Goal: Check status: Check status

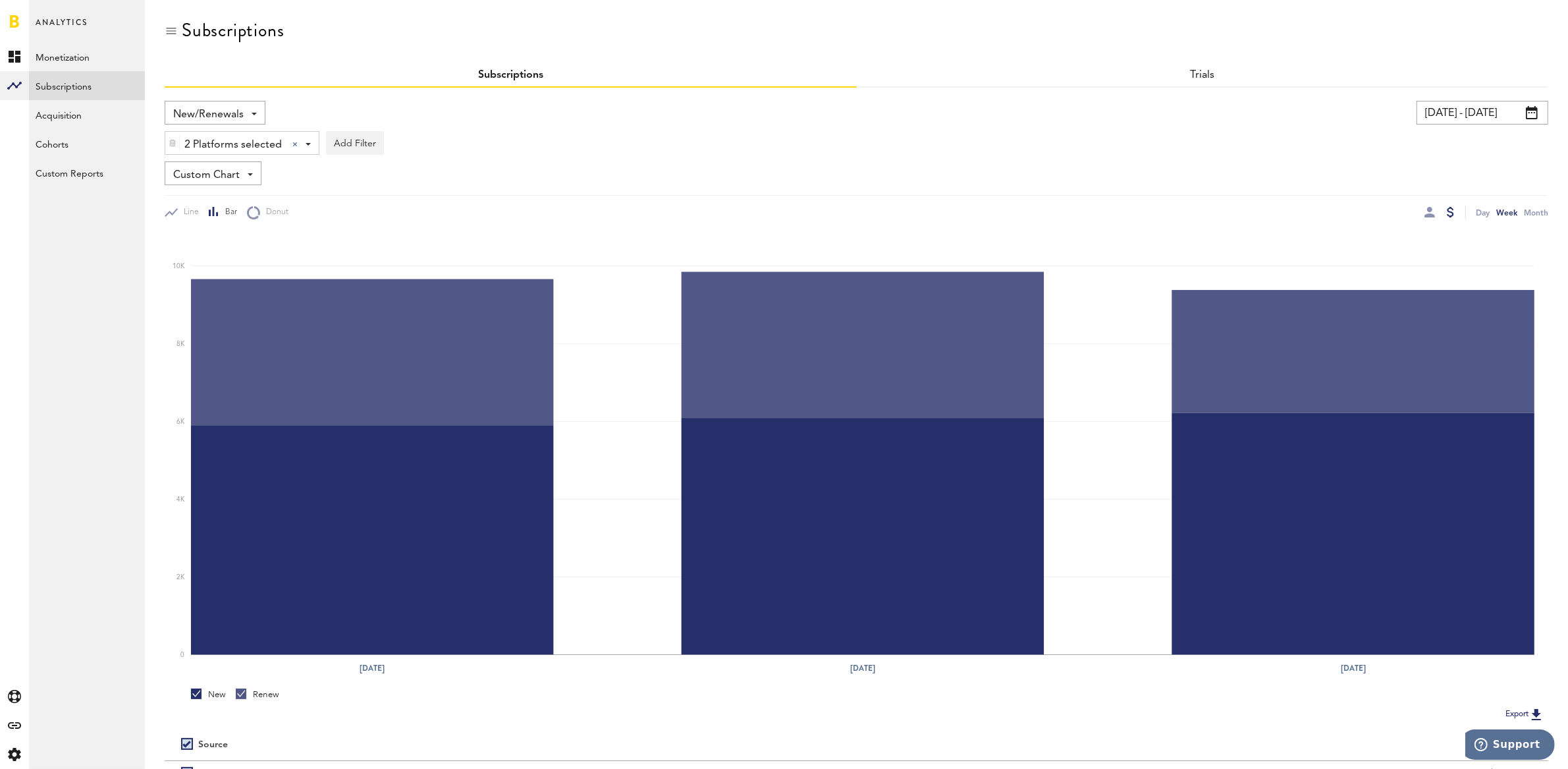
click at [1481, 114] on input "[DATE] - [DATE]" at bounding box center [1481, 113] width 131 height 24
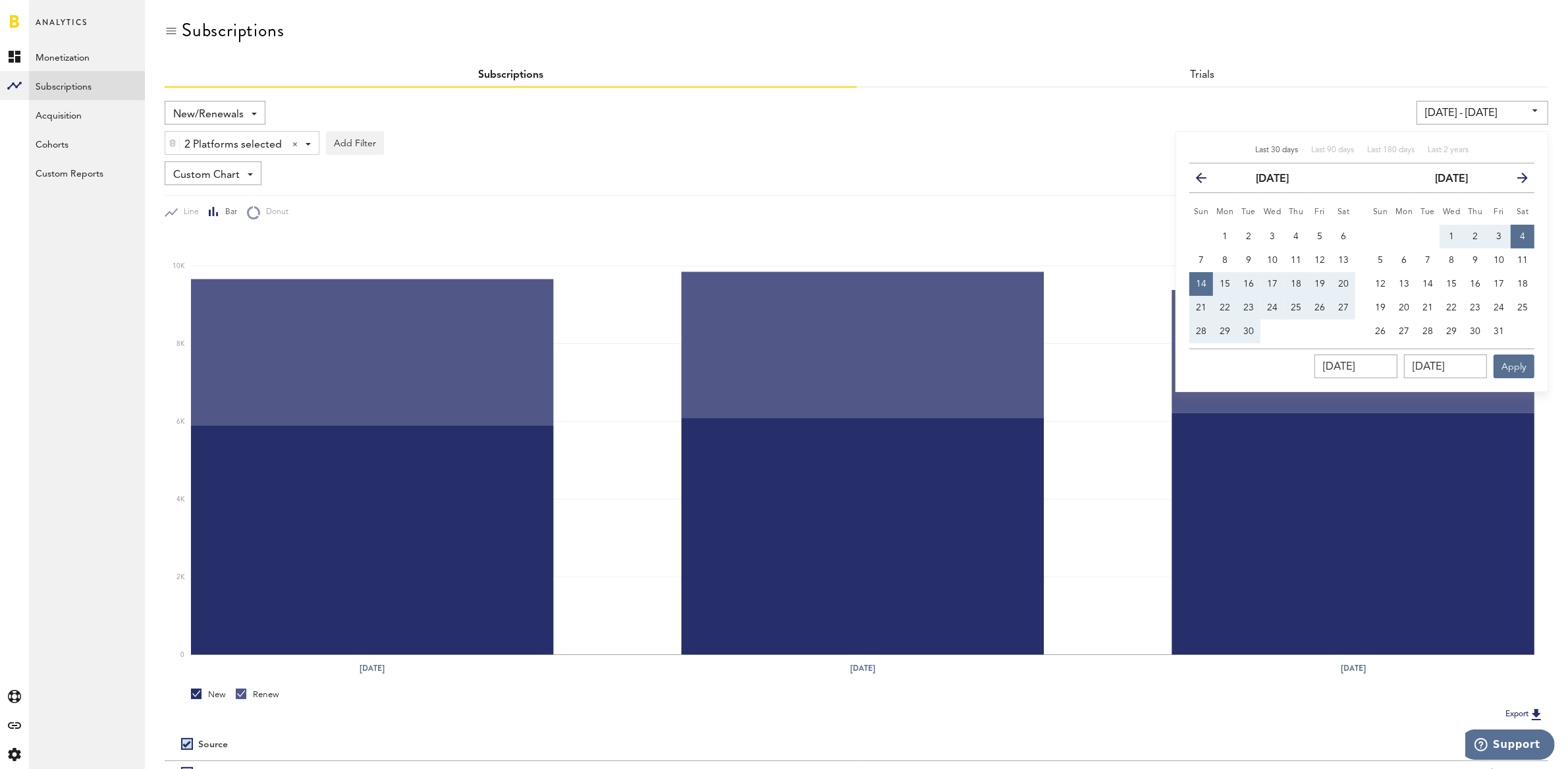
click at [1277, 149] on span "Last 30 days" at bounding box center [1276, 150] width 42 height 8
type input "[DATE] - [DATE]"
type input "[DATE]"
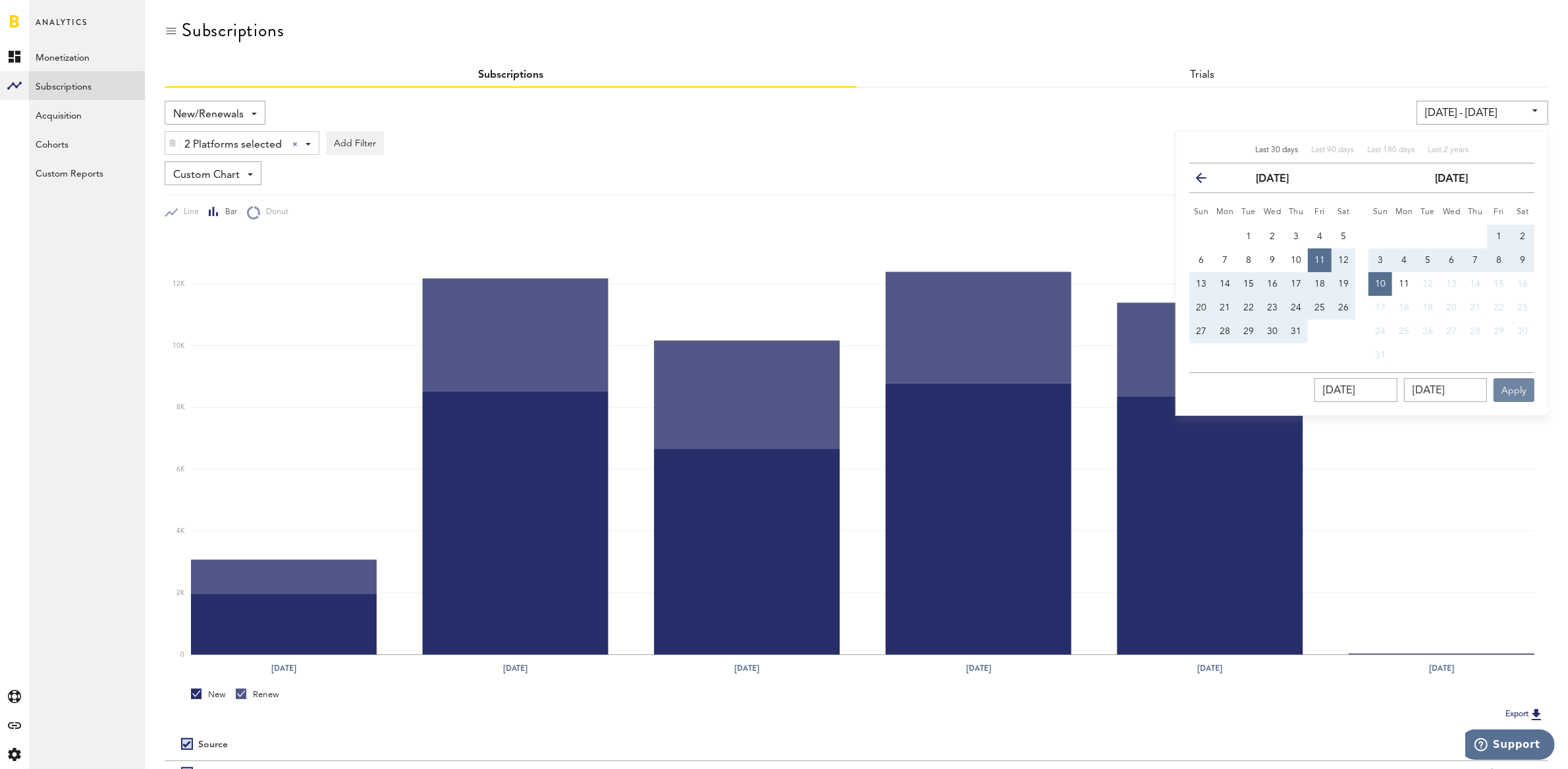
click at [1510, 390] on button "Apply" at bounding box center [1514, 390] width 41 height 24
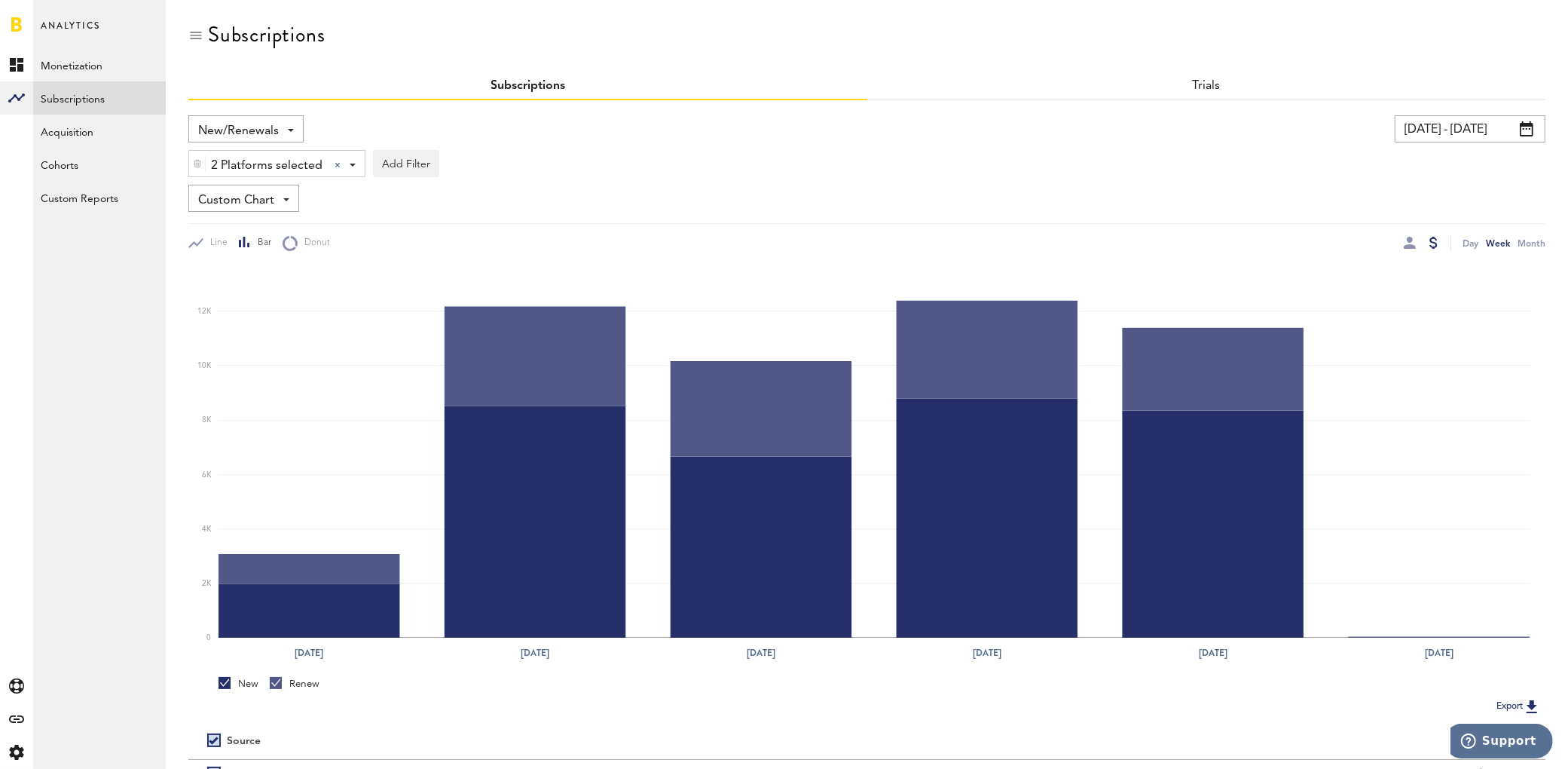
click at [1469, 137] on input "[DATE] - [DATE]" at bounding box center [1470, 129] width 150 height 27
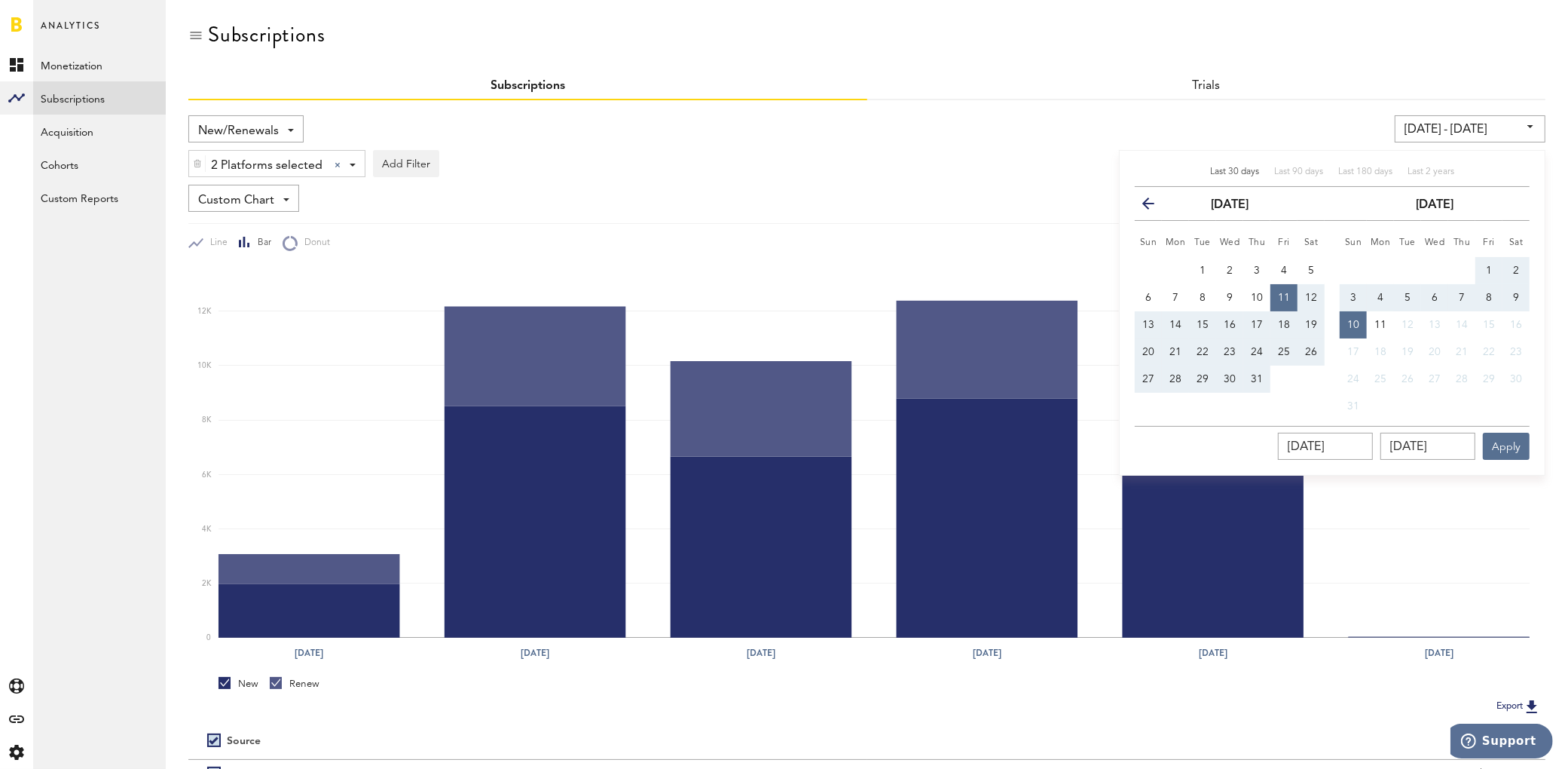
click at [1366, 95] on div "Trials" at bounding box center [1207, 86] width 679 height 27
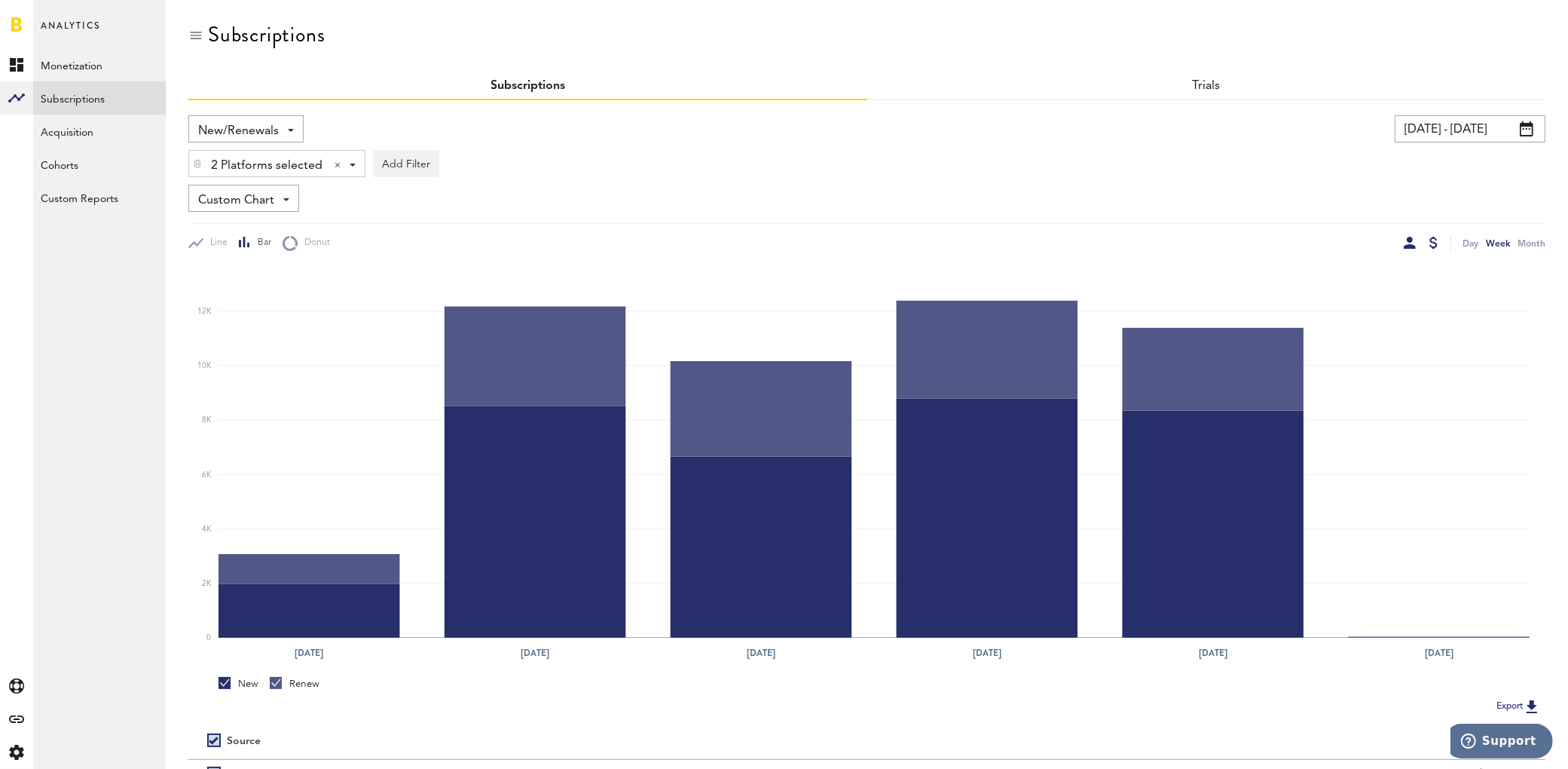
click at [1410, 243] on div at bounding box center [1409, 242] width 12 height 12
